Goal: Transaction & Acquisition: Download file/media

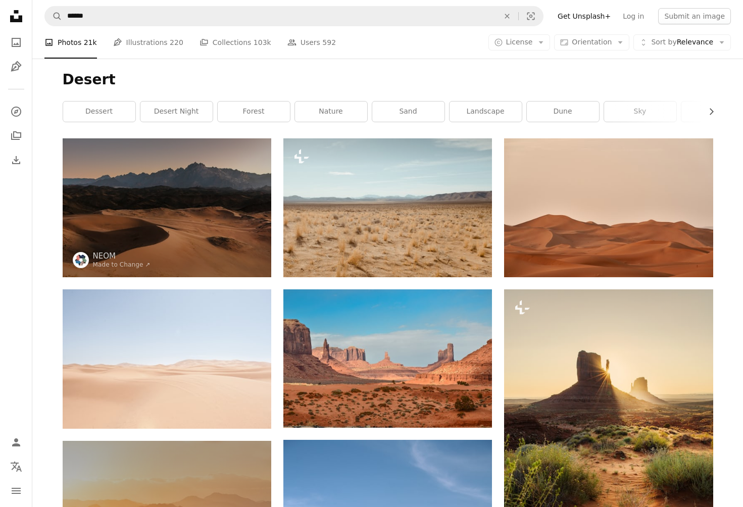
scroll to position [28848, 0]
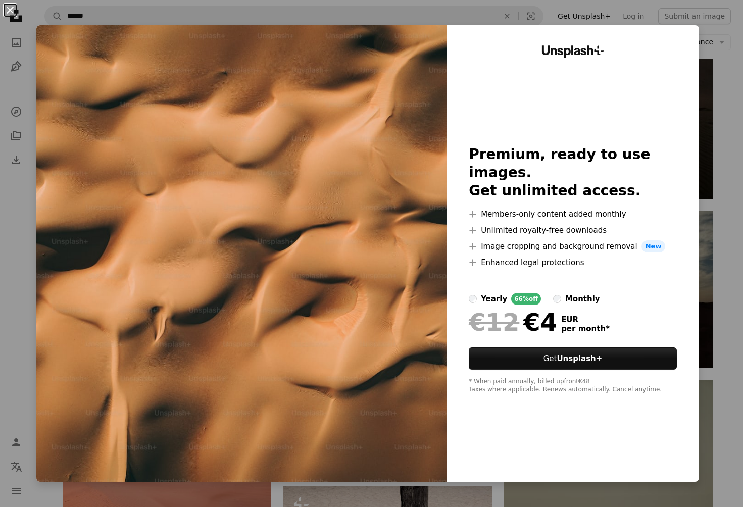
click at [10, 7] on button "An X shape" at bounding box center [10, 10] width 12 height 12
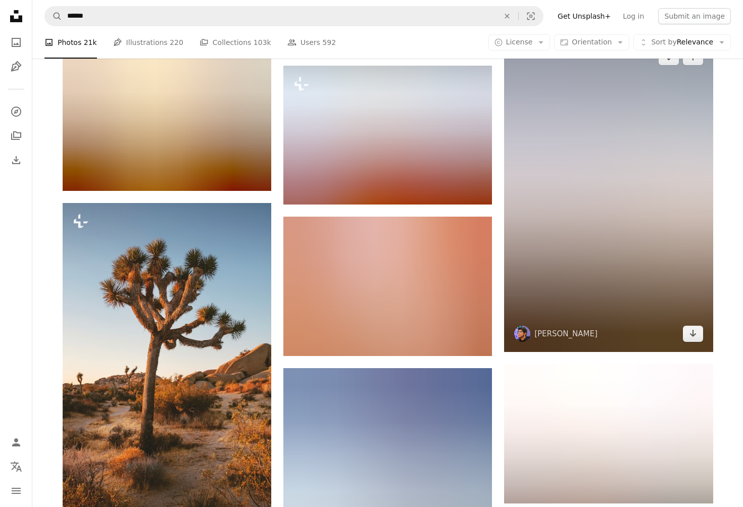
scroll to position [39283, 0]
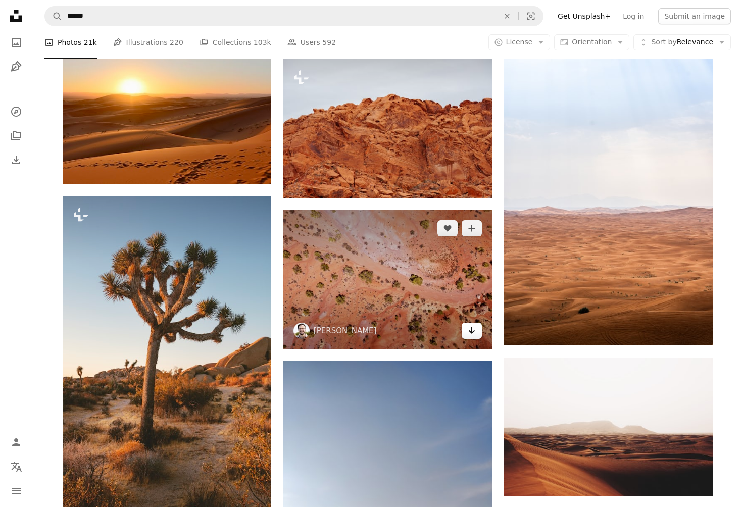
click at [469, 336] on icon "Arrow pointing down" at bounding box center [472, 330] width 8 height 12
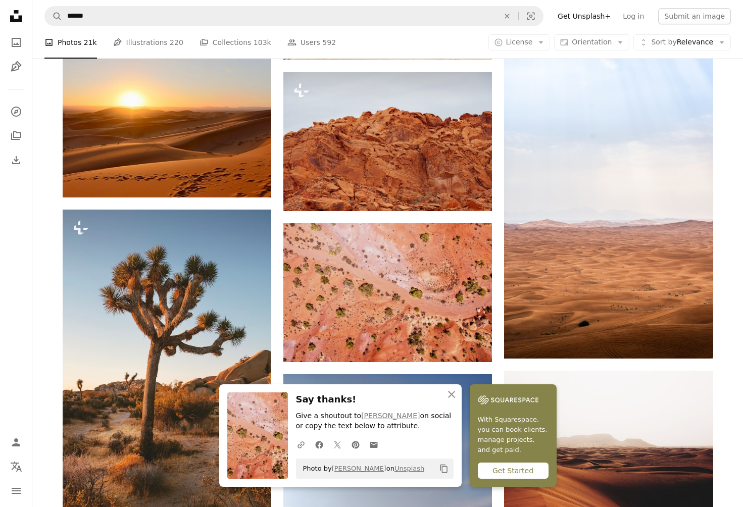
scroll to position [39271, 0]
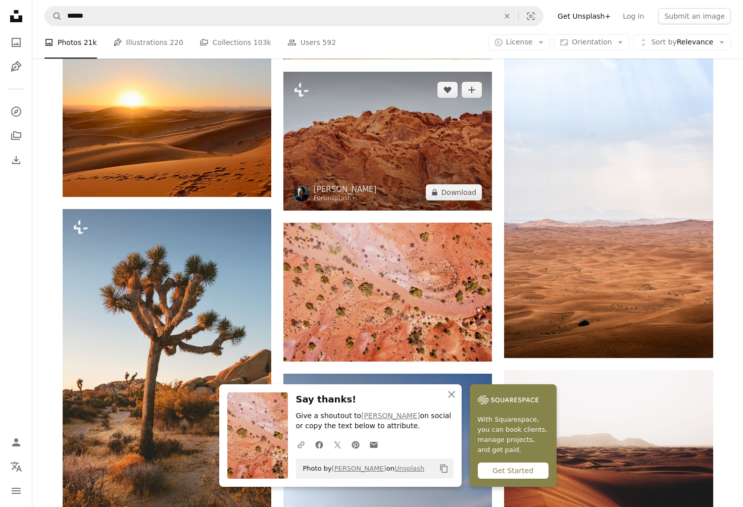
click at [473, 164] on img at bounding box center [387, 141] width 209 height 139
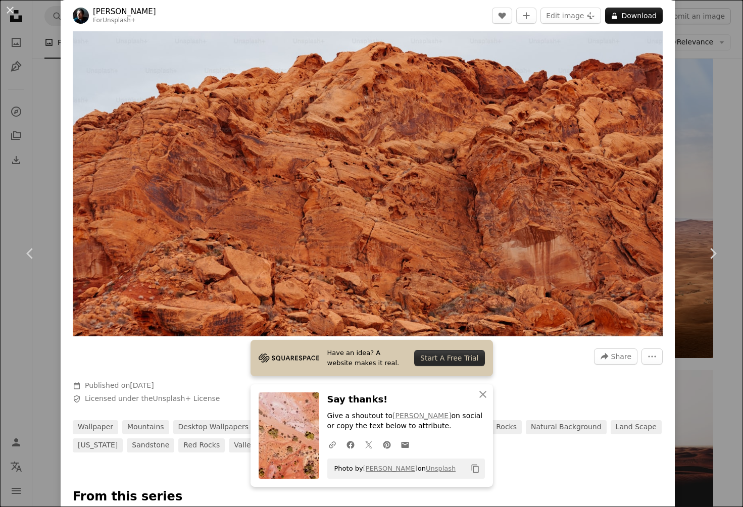
scroll to position [98, 0]
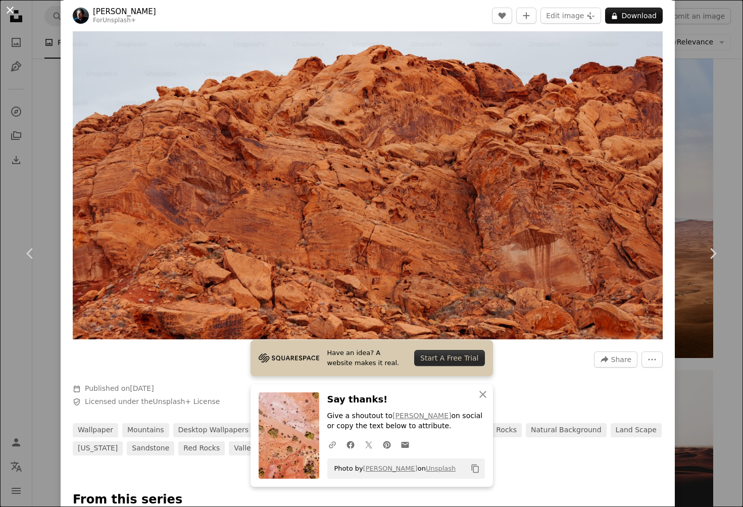
click at [9, 8] on button "An X shape" at bounding box center [10, 10] width 12 height 12
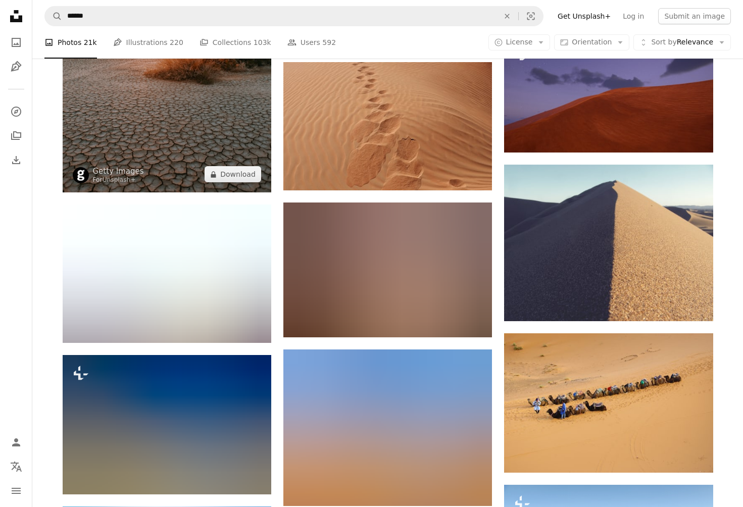
scroll to position [43432, 0]
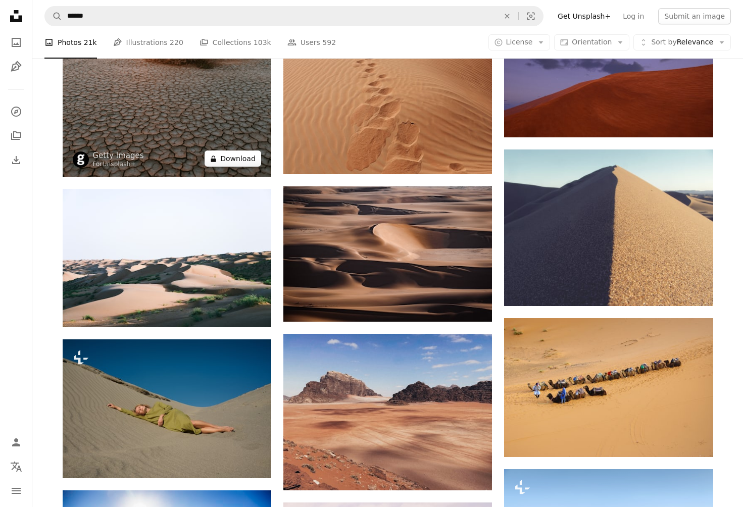
click at [237, 161] on button "A lock Download" at bounding box center [232, 158] width 57 height 16
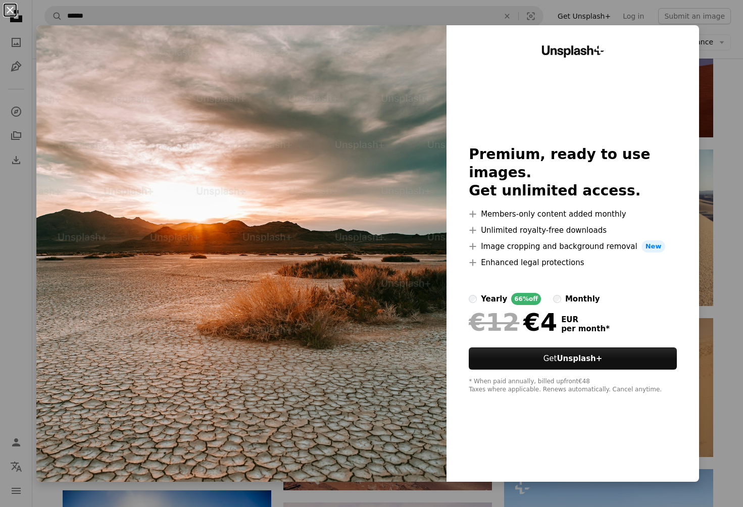
click at [10, 6] on button "An X shape" at bounding box center [10, 10] width 12 height 12
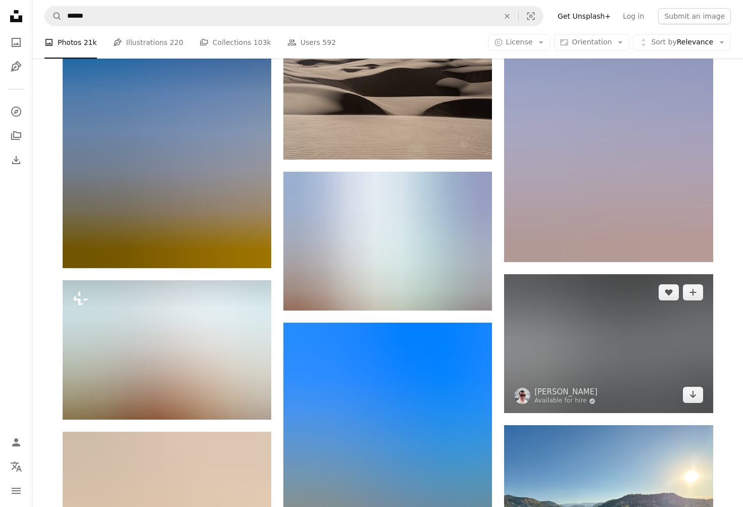
scroll to position [51242, 0]
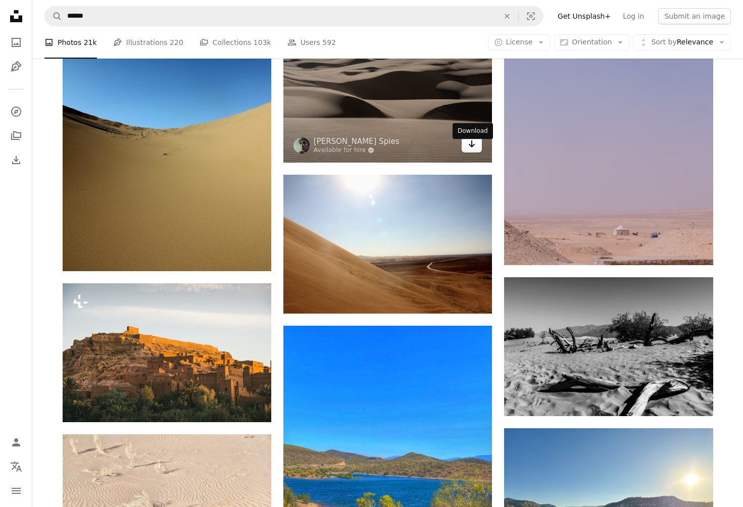
click at [470, 149] on icon "Arrow pointing down" at bounding box center [472, 144] width 8 height 12
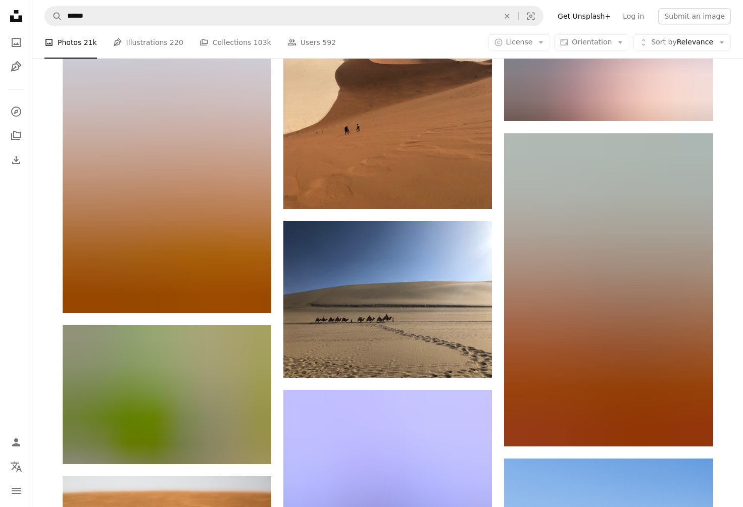
scroll to position [55485, 0]
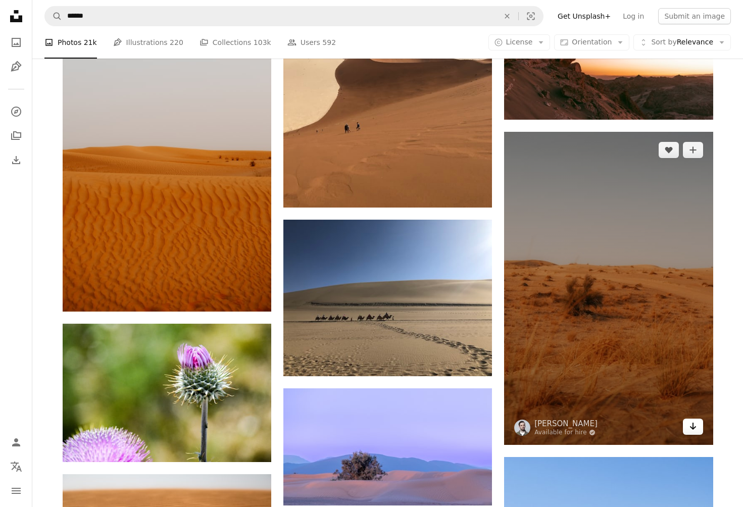
click at [696, 426] on icon "Arrow pointing down" at bounding box center [693, 426] width 8 height 12
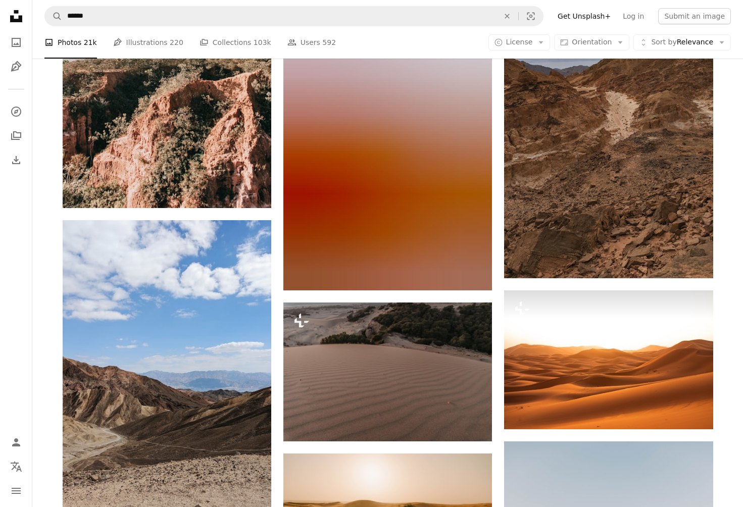
scroll to position [58653, 0]
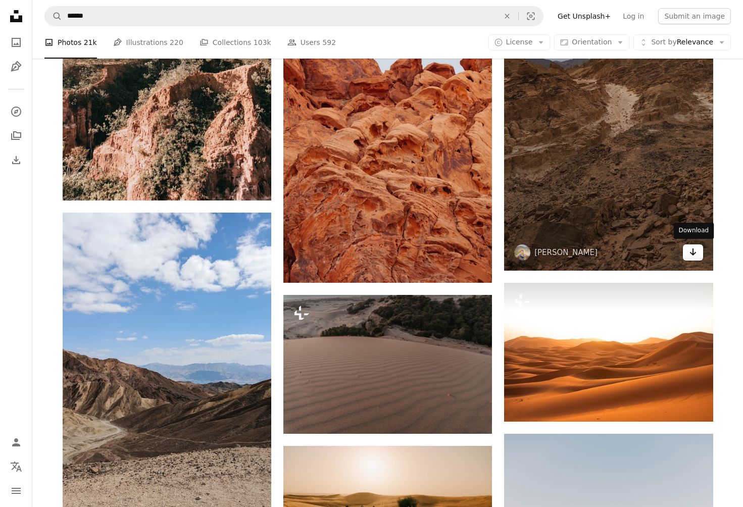
click at [692, 246] on icon "Arrow pointing down" at bounding box center [693, 252] width 8 height 12
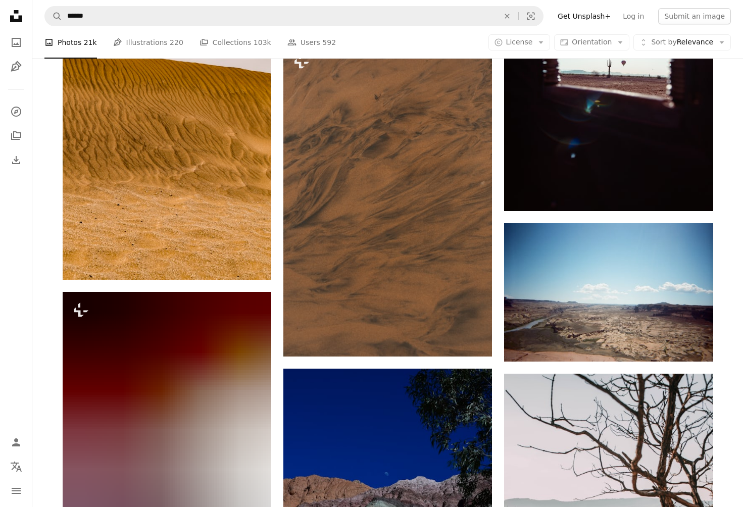
scroll to position [60010, 0]
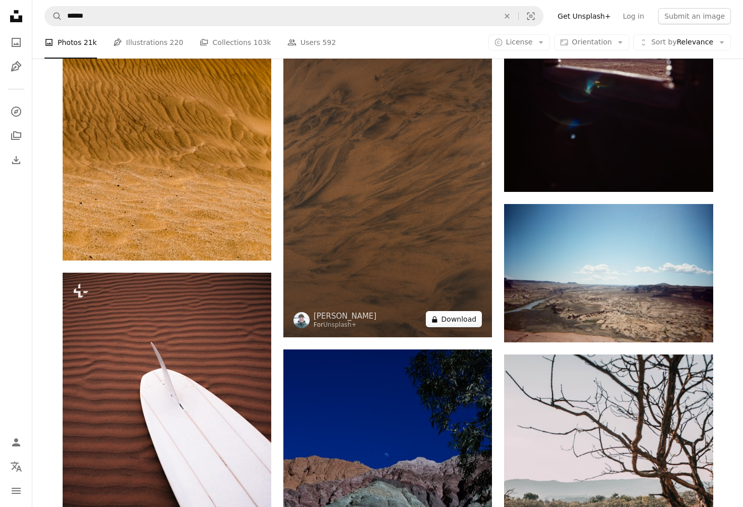
click at [461, 323] on button "A lock Download" at bounding box center [454, 319] width 57 height 16
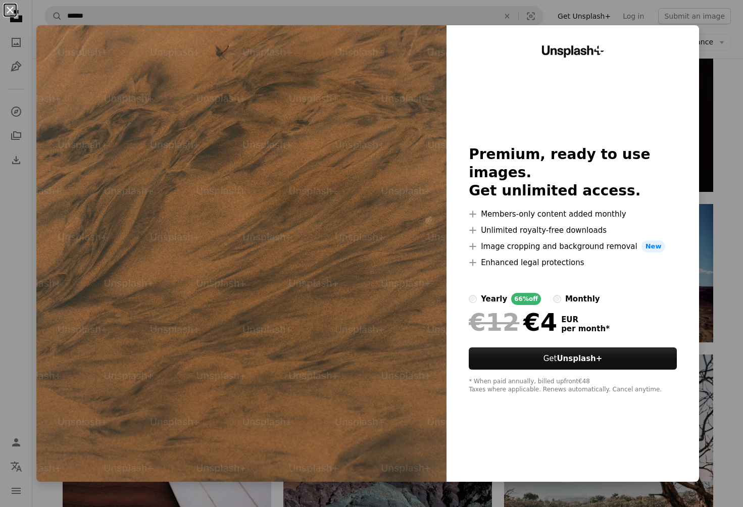
click at [10, 11] on button "An X shape" at bounding box center [10, 10] width 12 height 12
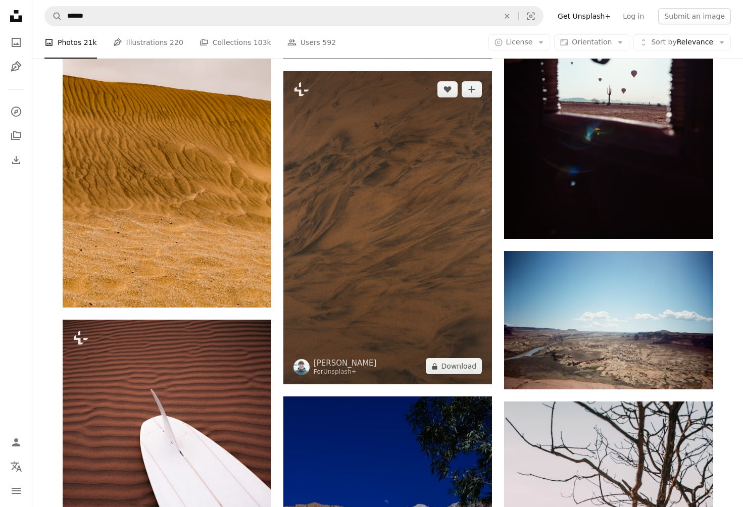
scroll to position [59964, 0]
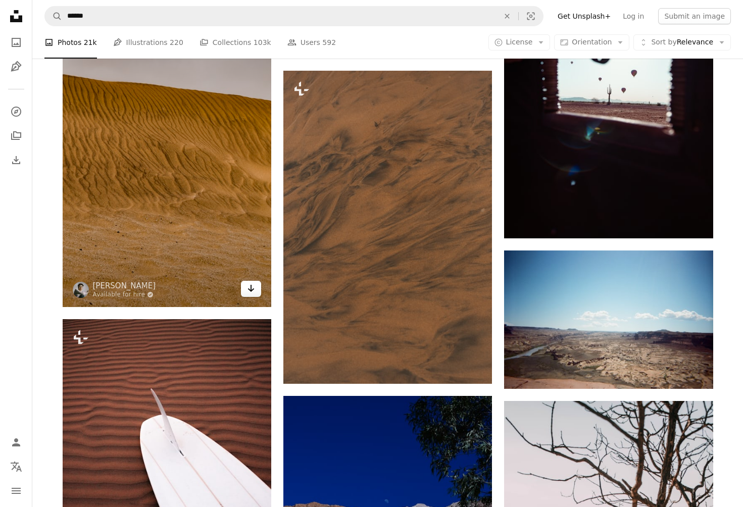
click at [248, 294] on icon "Arrow pointing down" at bounding box center [251, 288] width 8 height 12
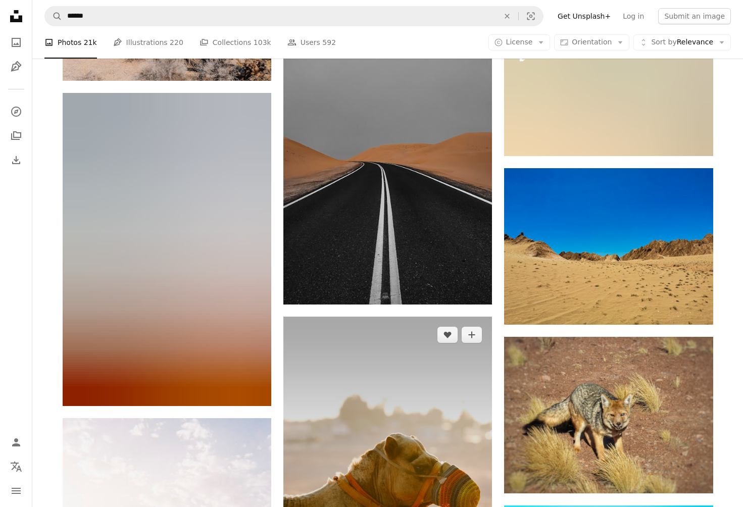
scroll to position [68385, 0]
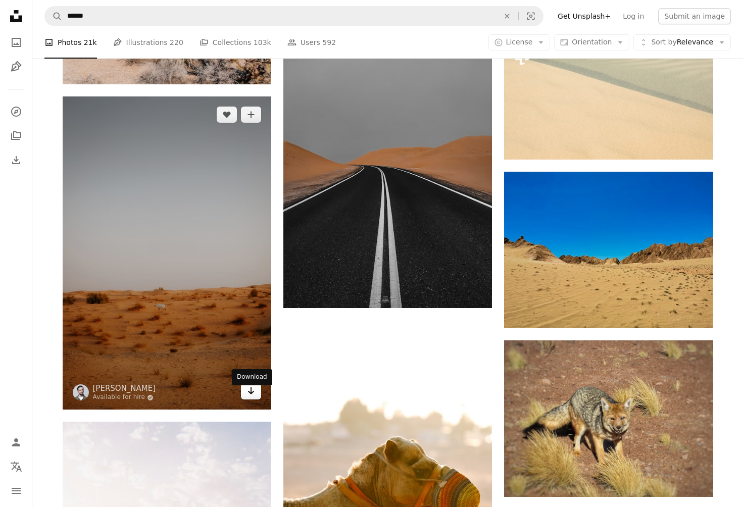
click at [250, 396] on icon "Arrow pointing down" at bounding box center [251, 391] width 8 height 12
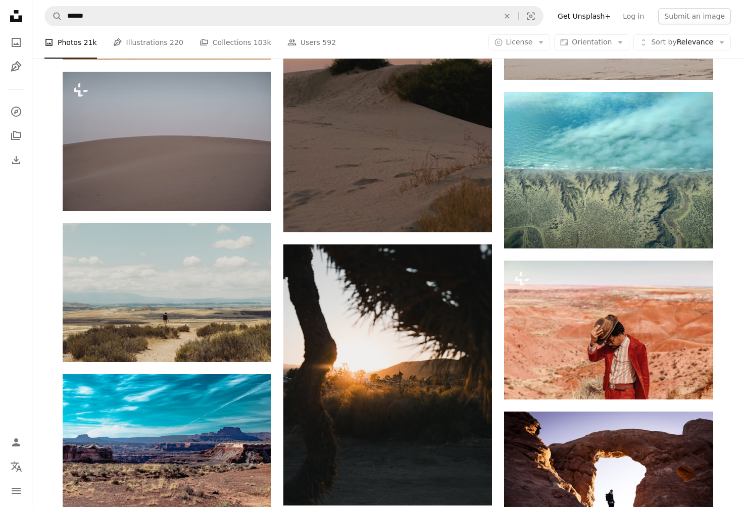
scroll to position [76927, 0]
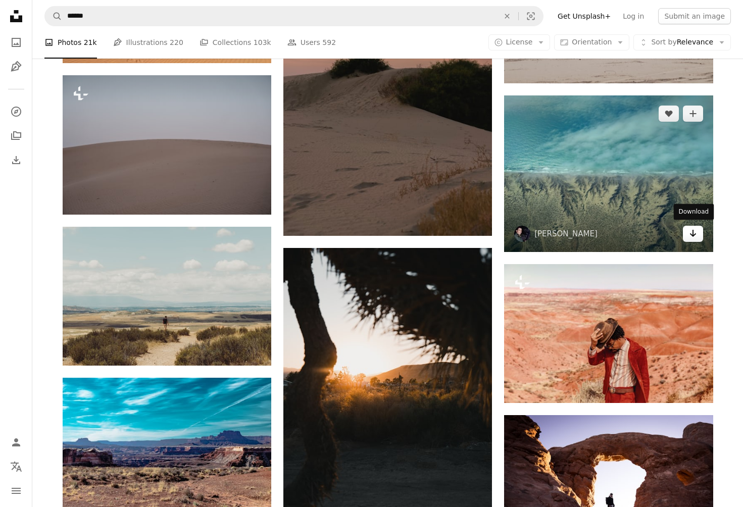
click at [697, 230] on link "Arrow pointing down" at bounding box center [693, 234] width 20 height 16
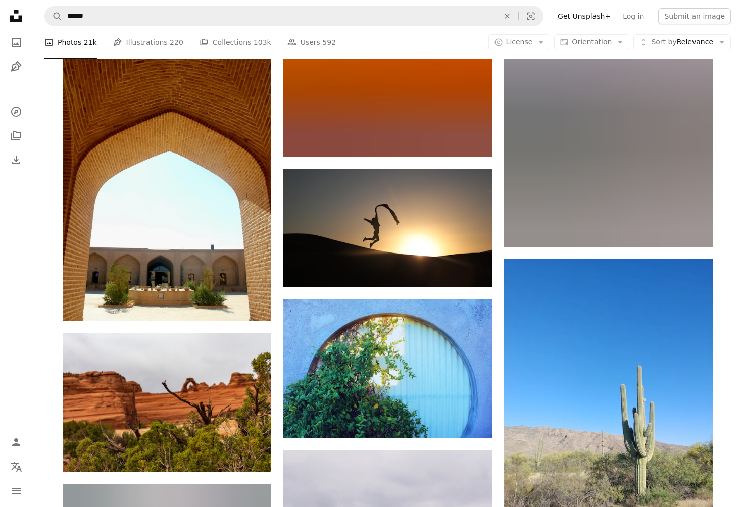
scroll to position [80966, 0]
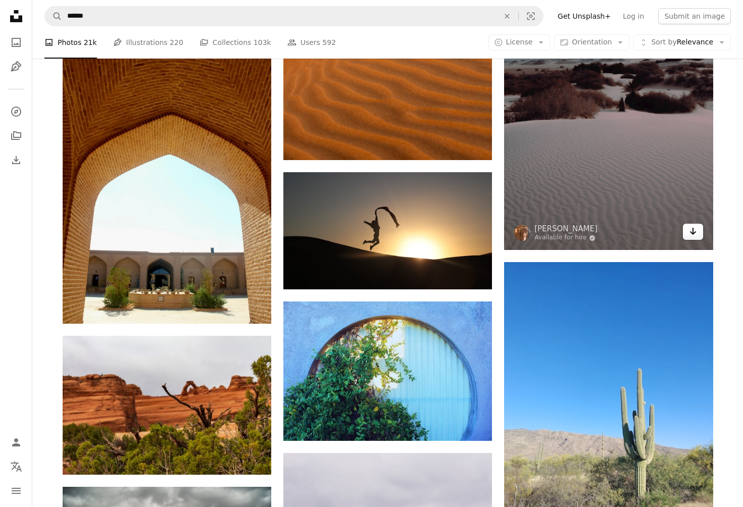
click at [692, 230] on icon "Arrow pointing down" at bounding box center [693, 231] width 8 height 12
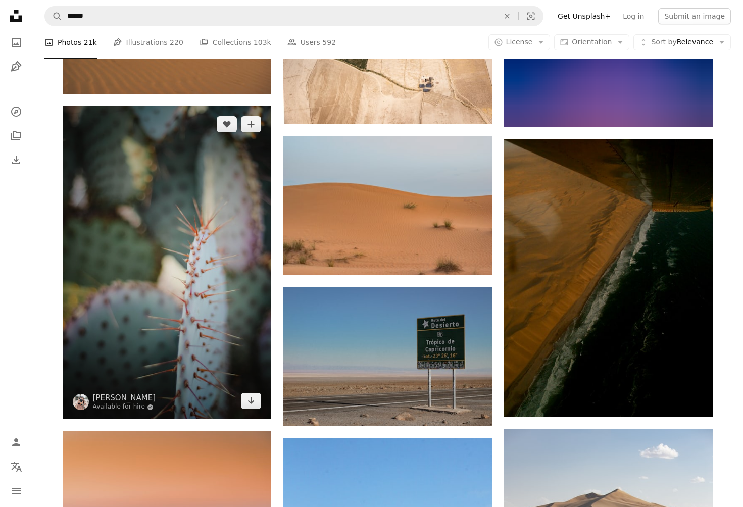
scroll to position [84147, 0]
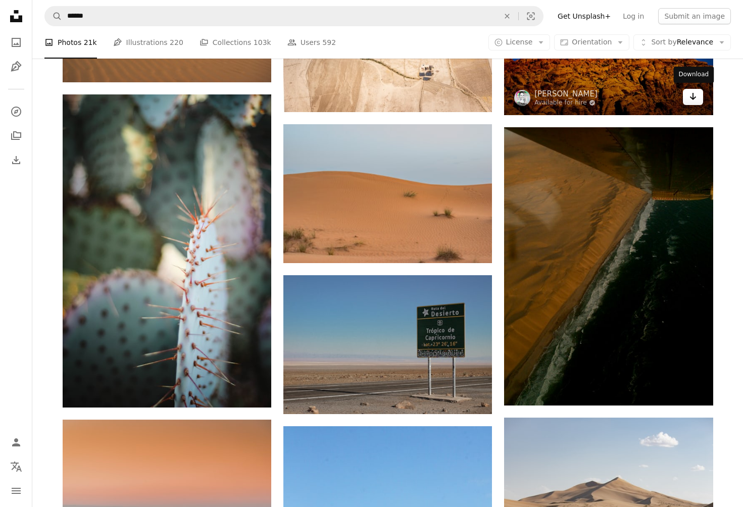
click at [691, 92] on icon "Arrow pointing down" at bounding box center [693, 96] width 8 height 12
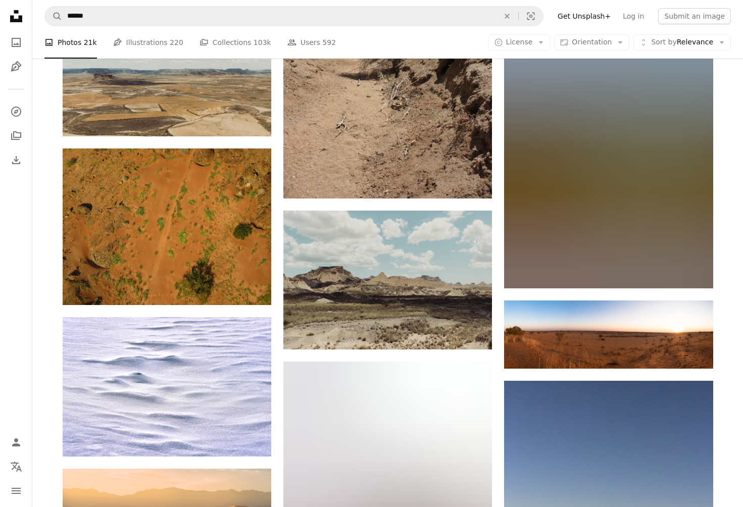
scroll to position [85014, 0]
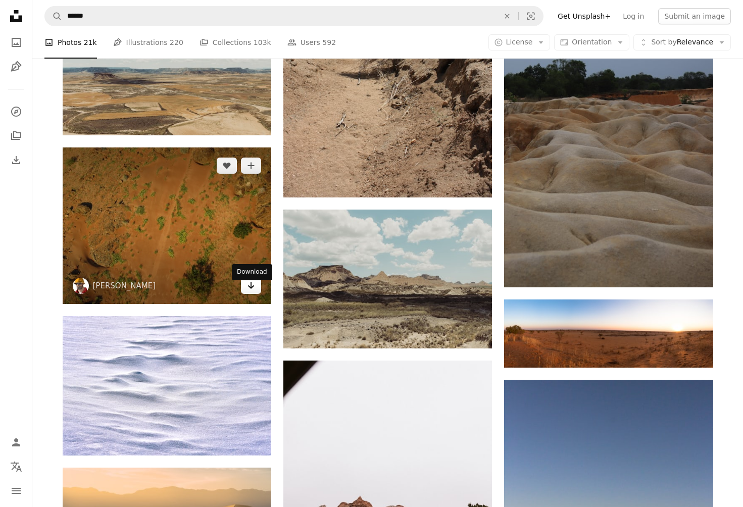
click at [249, 290] on icon "Arrow pointing down" at bounding box center [251, 285] width 8 height 12
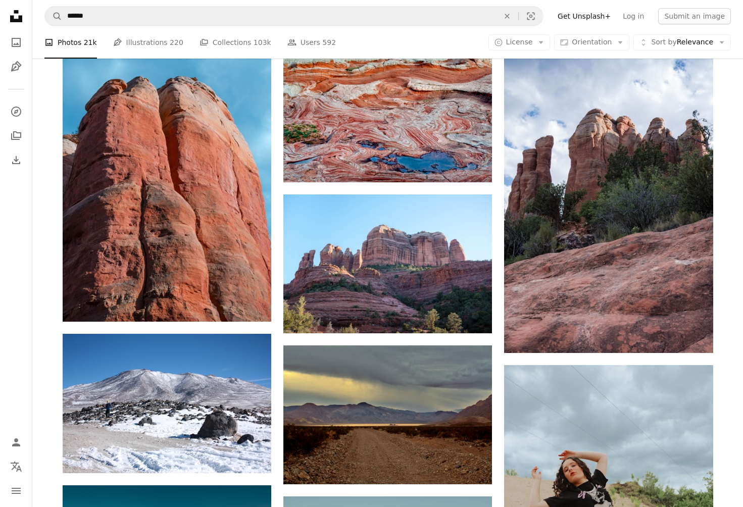
scroll to position [95280, 0]
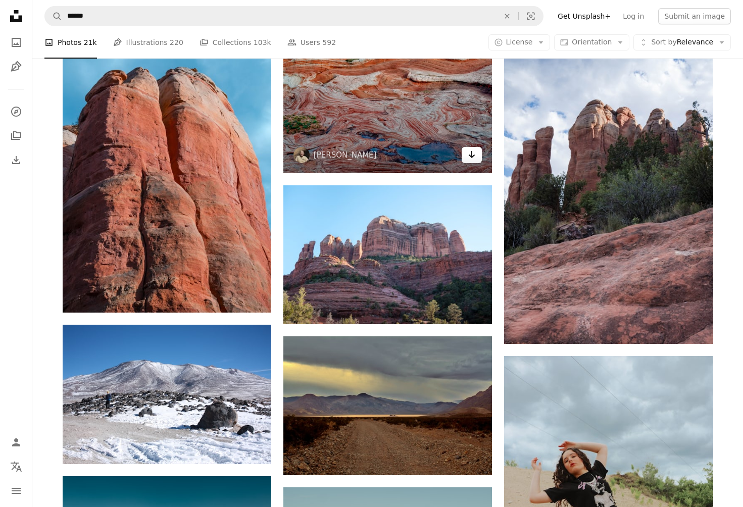
click at [469, 161] on icon "Arrow pointing down" at bounding box center [472, 154] width 8 height 12
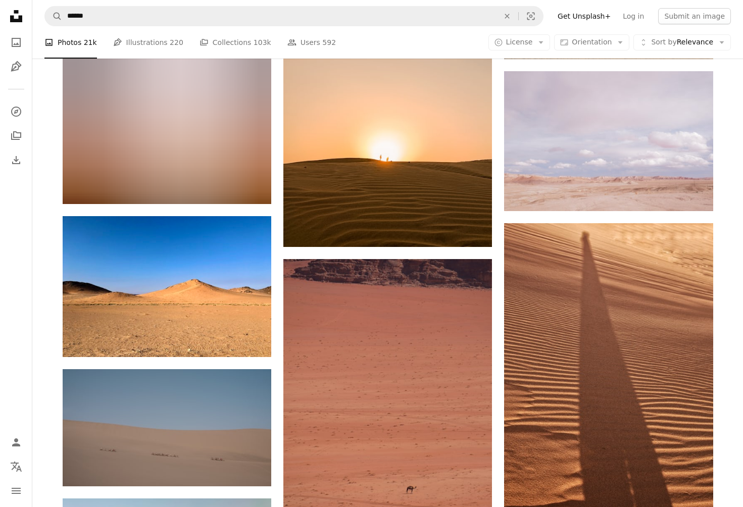
scroll to position [99706, 0]
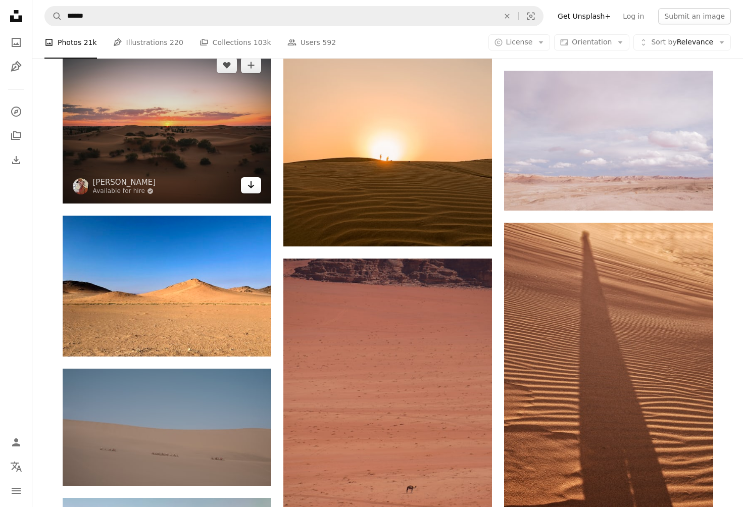
click at [252, 181] on icon "Download" at bounding box center [251, 184] width 7 height 7
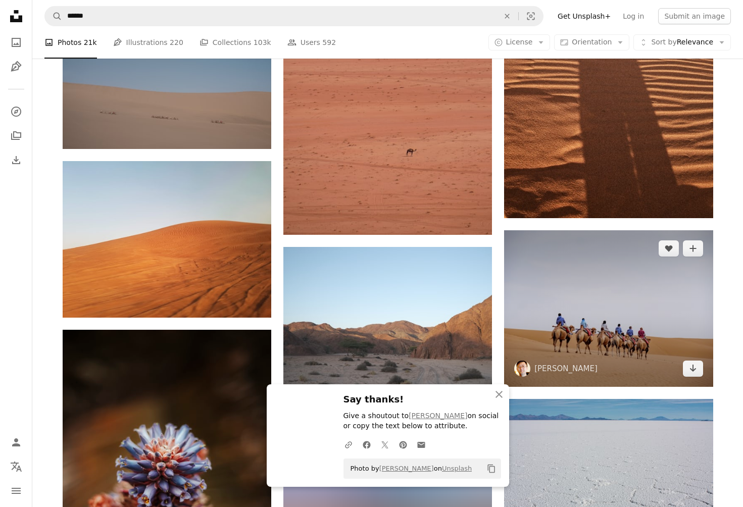
scroll to position [100043, 0]
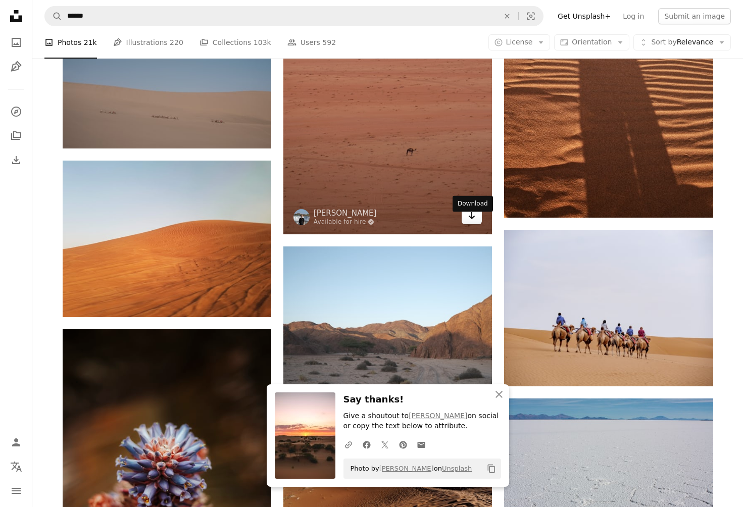
click at [470, 220] on icon "Arrow pointing down" at bounding box center [472, 216] width 8 height 12
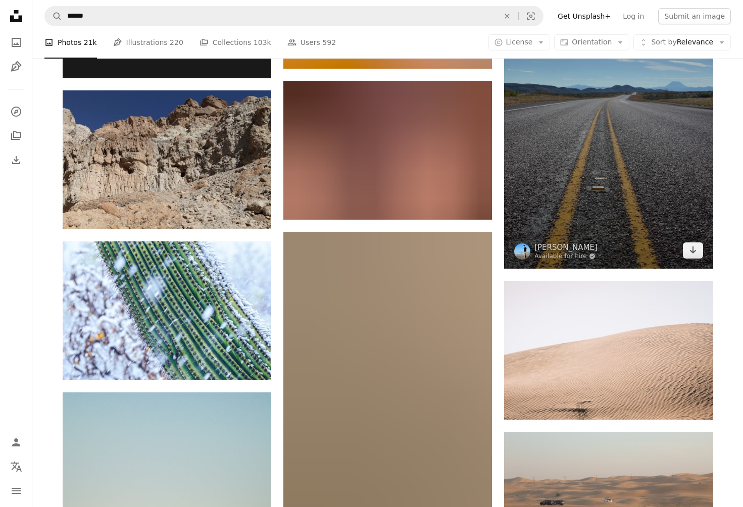
scroll to position [103264, 0]
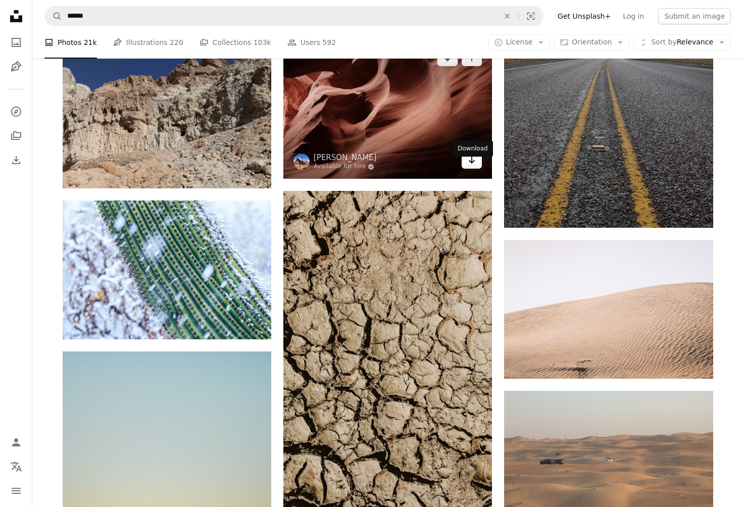
click at [473, 166] on icon "Arrow pointing down" at bounding box center [472, 160] width 8 height 12
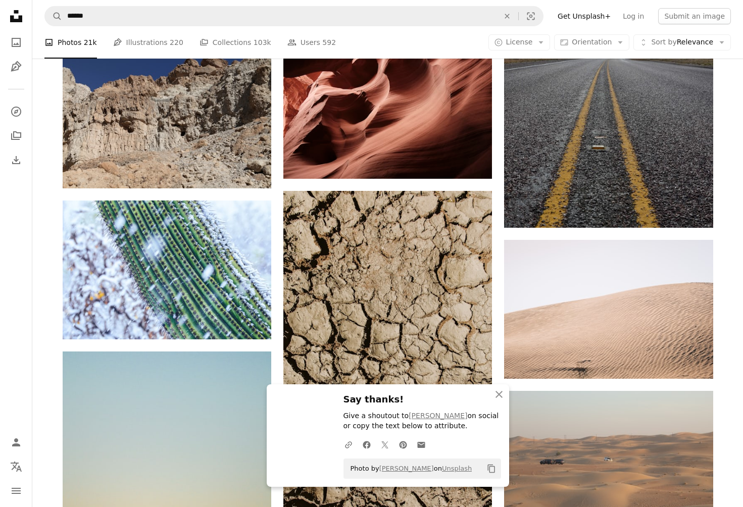
scroll to position [103502, 0]
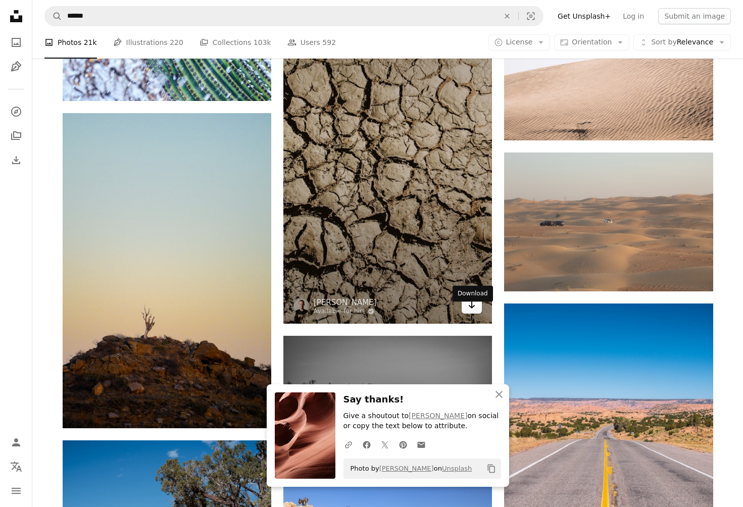
click at [469, 311] on icon "Arrow pointing down" at bounding box center [472, 305] width 8 height 12
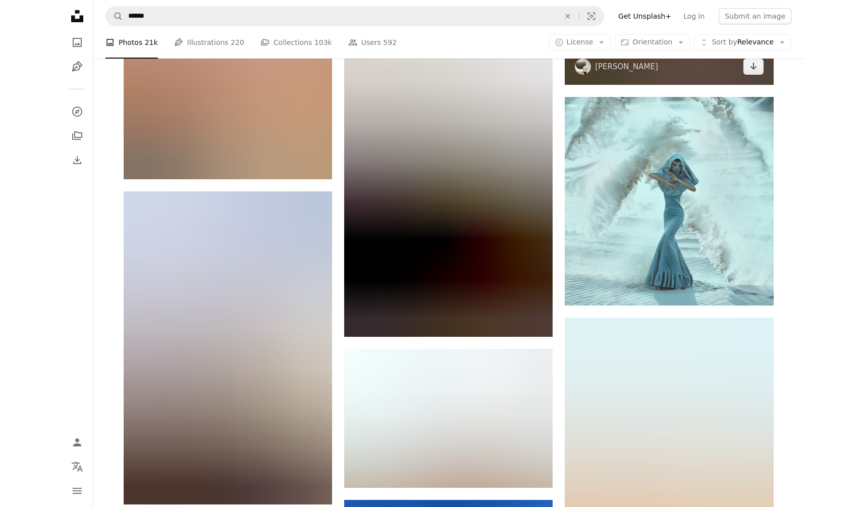
scroll to position [105776, 0]
